Goal: Task Accomplishment & Management: Manage account settings

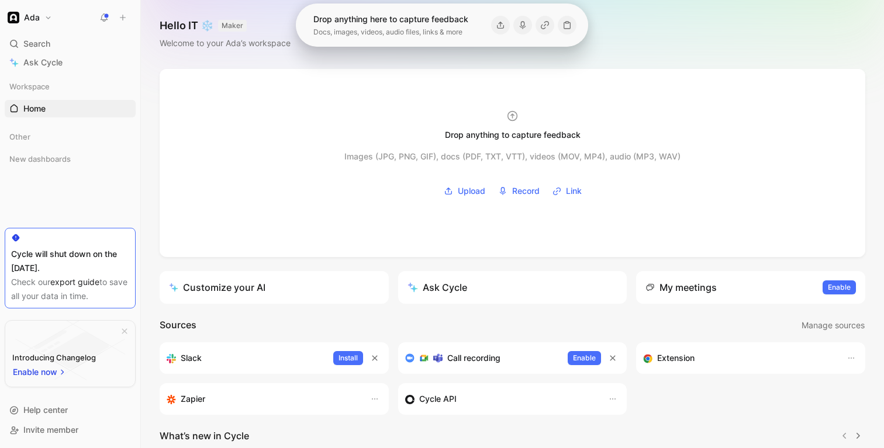
click at [18, 11] on button "Ada" at bounding box center [30, 17] width 50 height 16
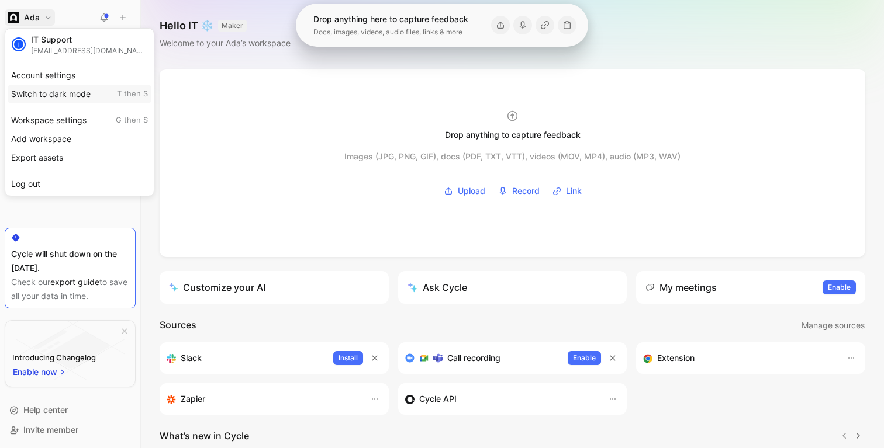
click at [49, 101] on div "Switch to dark mode T then S" at bounding box center [80, 94] width 144 height 19
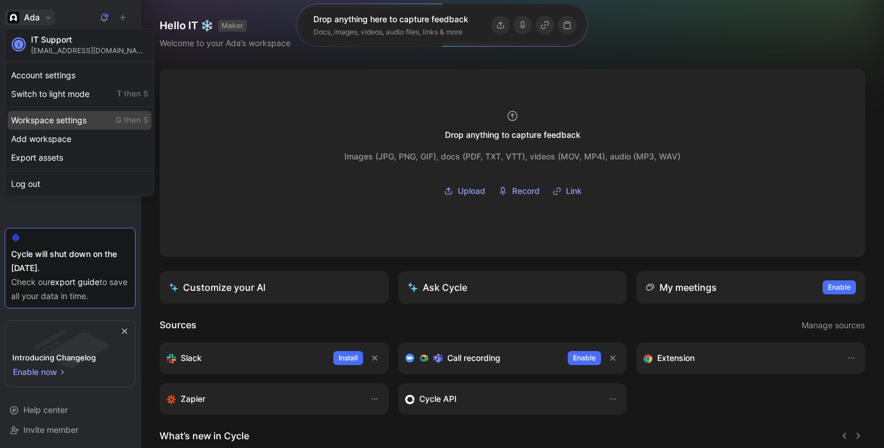
click at [47, 120] on div "Workspace settings G then S" at bounding box center [80, 120] width 144 height 19
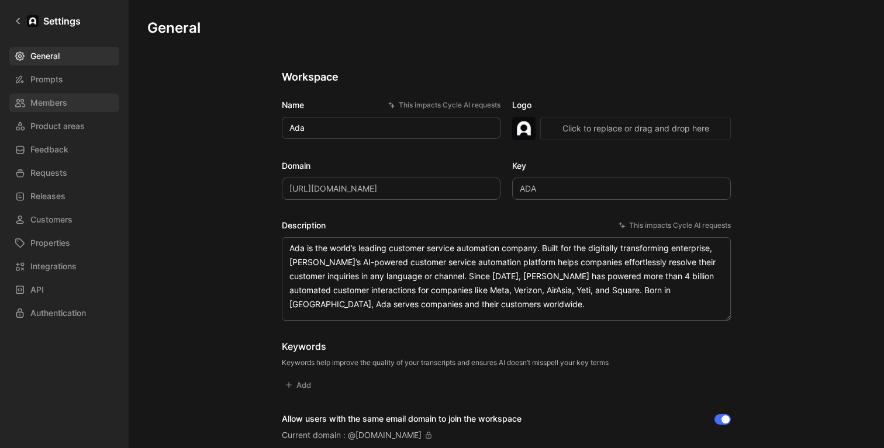
click at [49, 103] on span "Members" at bounding box center [48, 103] width 37 height 14
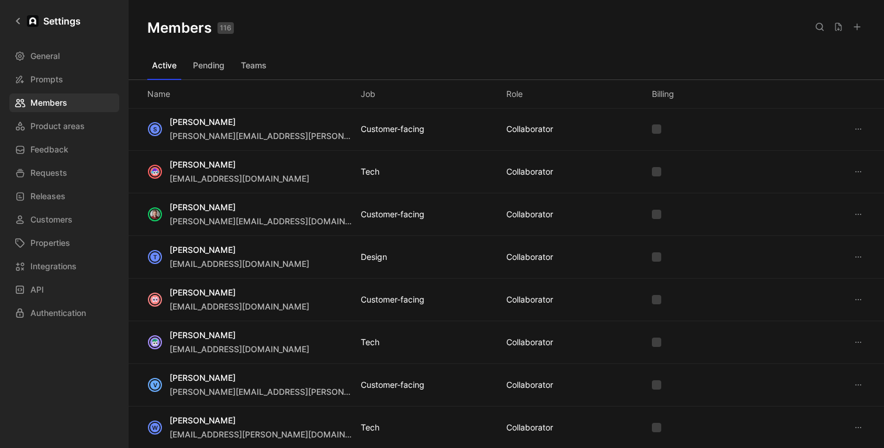
scroll to position [3803, 0]
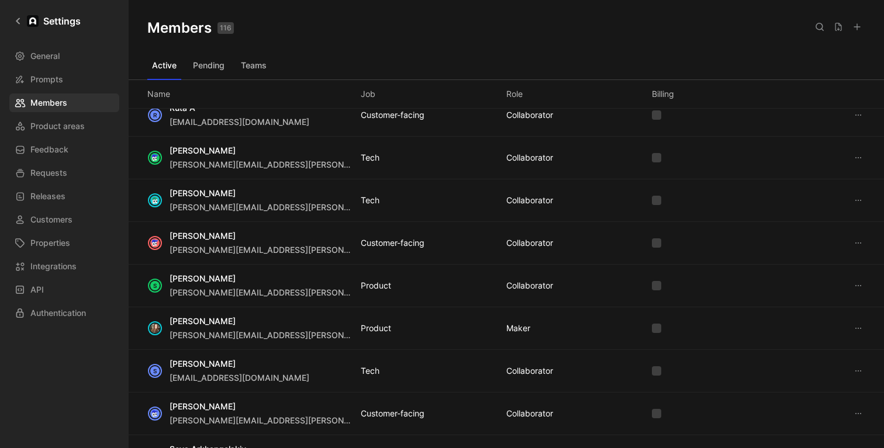
click at [850, 283] on div "S [PERSON_NAME] [PERSON_NAME][EMAIL_ADDRESS][PERSON_NAME][DOMAIN_NAME] Product …" at bounding box center [506, 286] width 755 height 43
click at [862, 285] on icon at bounding box center [857, 285] width 9 height 9
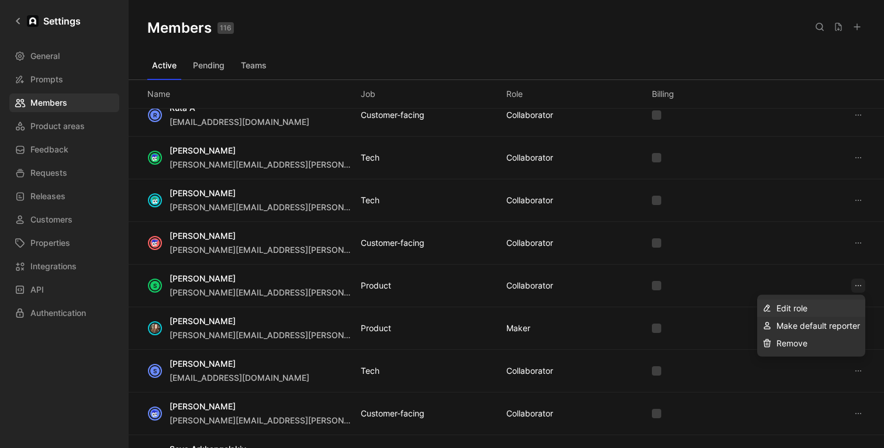
click at [824, 314] on div "Edit role" at bounding box center [818, 309] width 84 height 14
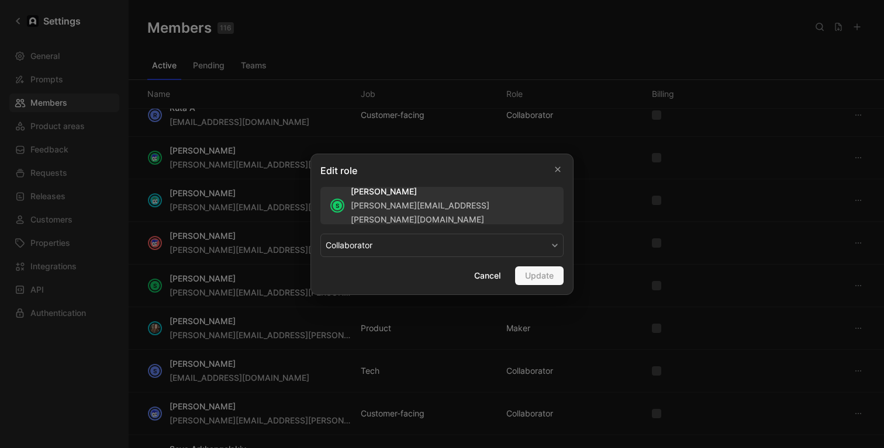
click at [431, 245] on button "COLLABORATOR" at bounding box center [441, 245] width 243 height 23
click at [375, 274] on div "MAKER" at bounding box center [360, 273] width 69 height 14
click at [520, 279] on button "Update" at bounding box center [539, 276] width 49 height 19
